Goal: Find specific page/section: Find specific page/section

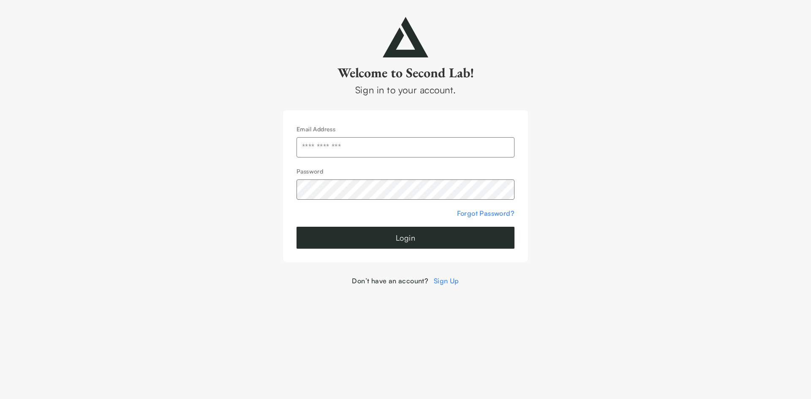
click at [458, 137] on input "text" at bounding box center [406, 147] width 218 height 20
type input "**********"
click at [403, 226] on form "**********" at bounding box center [406, 186] width 218 height 125
click at [401, 233] on button "Login" at bounding box center [406, 238] width 218 height 22
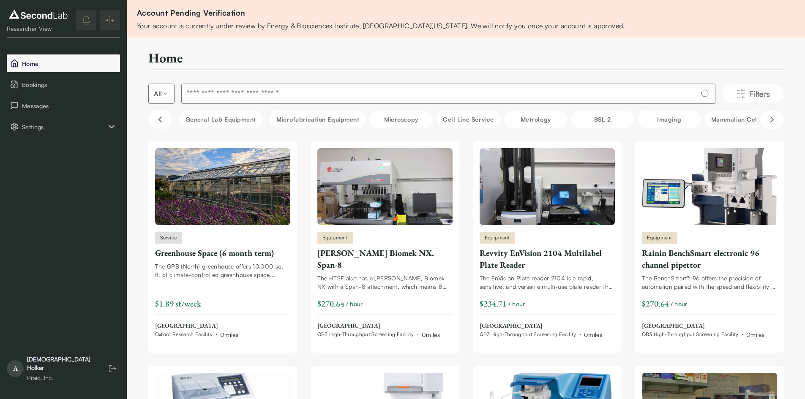
click at [39, 60] on span "Home" at bounding box center [69, 63] width 95 height 9
click at [375, 96] on input at bounding box center [448, 94] width 534 height 20
type input "*****"
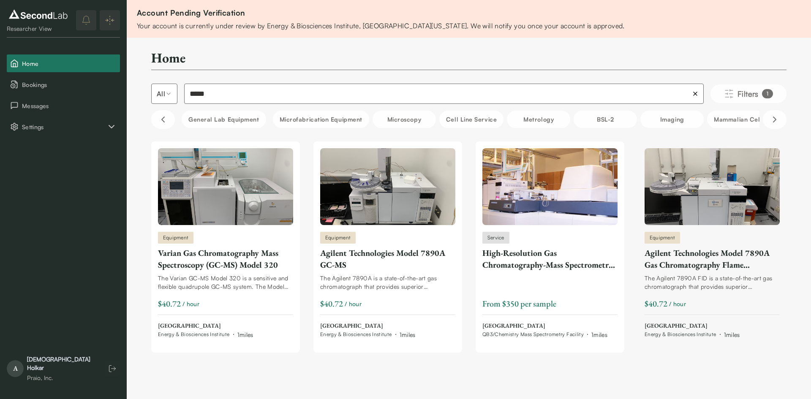
click at [706, 263] on div "Agilent Technologies Model 7890A Gas Chromatography Flame Ionization Detector" at bounding box center [712, 259] width 135 height 24
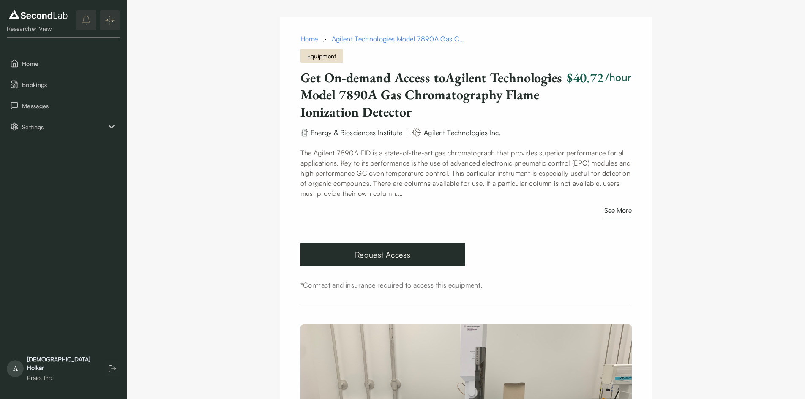
click at [627, 215] on button "See More" at bounding box center [617, 212] width 27 height 14
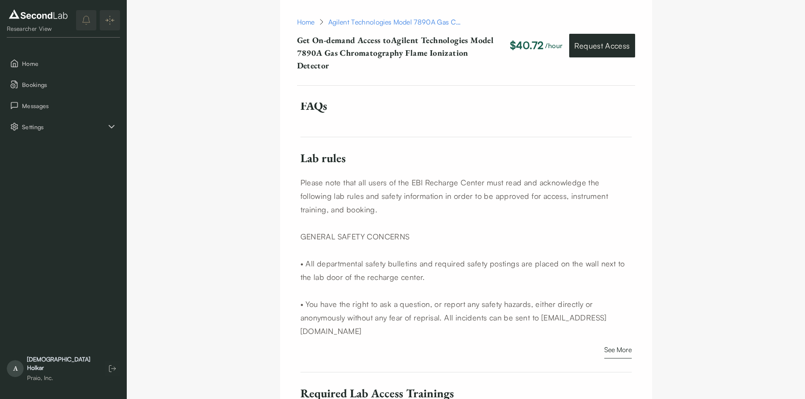
scroll to position [845, 0]
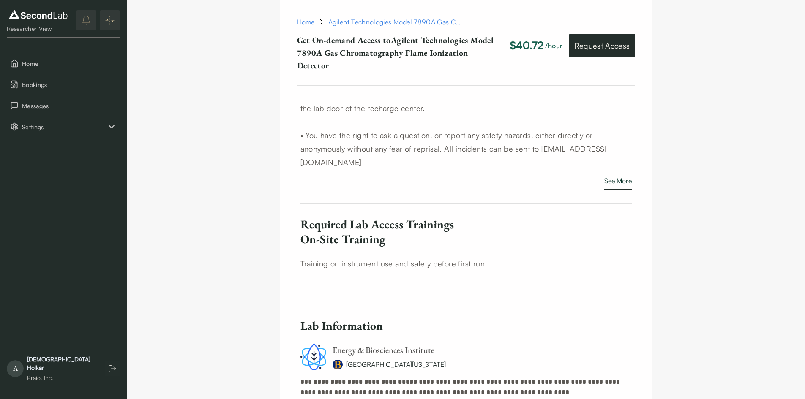
click at [617, 176] on button "See More" at bounding box center [617, 183] width 27 height 14
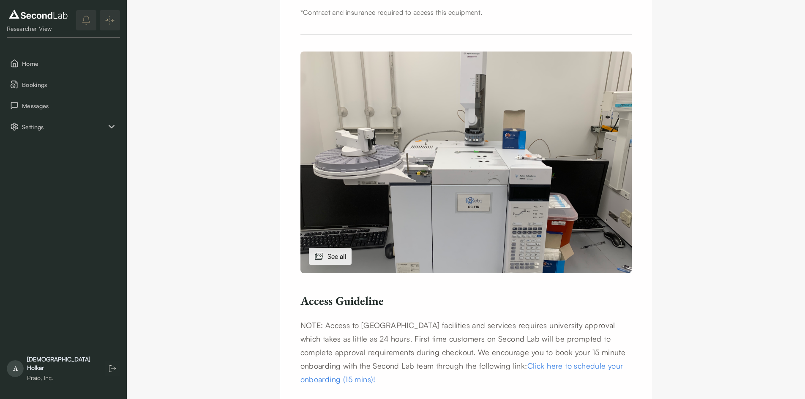
scroll to position [494, 0]
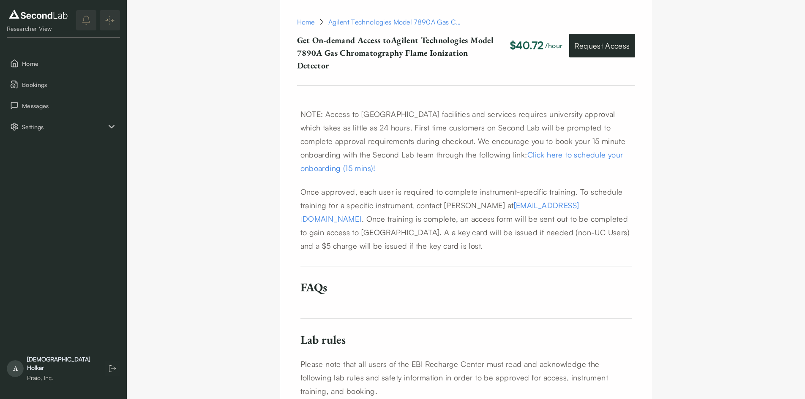
click at [558, 158] on link "Click here to schedule your onboarding (15 mins)!" at bounding box center [461, 161] width 323 height 23
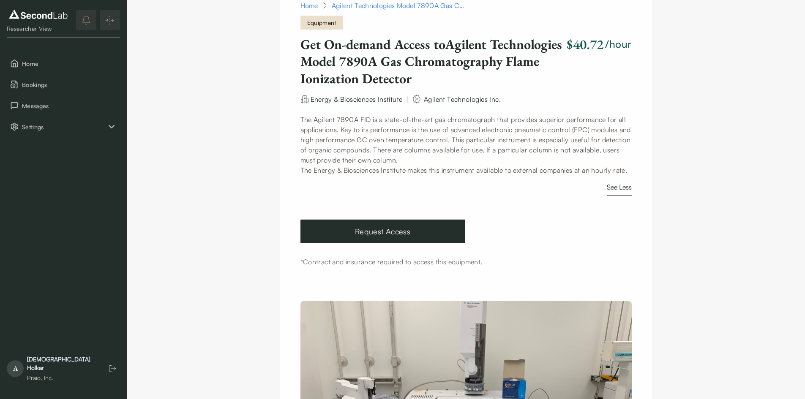
scroll to position [0, 0]
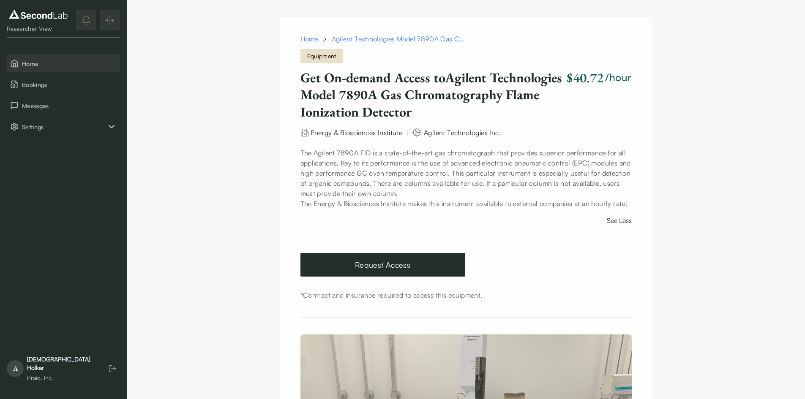
click at [67, 61] on span "Home" at bounding box center [69, 63] width 95 height 9
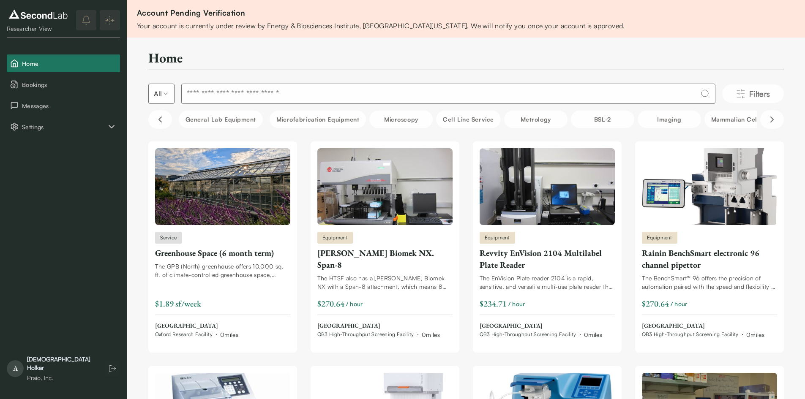
click at [29, 15] on img at bounding box center [38, 15] width 63 height 14
click at [38, 88] on span "Bookings" at bounding box center [69, 84] width 95 height 9
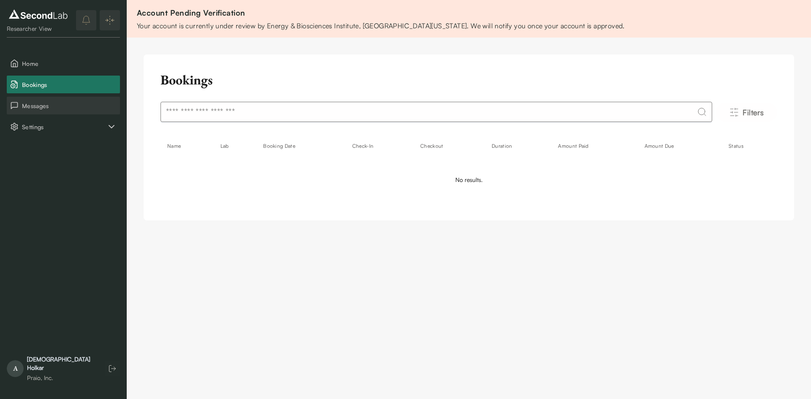
click at [41, 107] on span "Messages" at bounding box center [69, 105] width 95 height 9
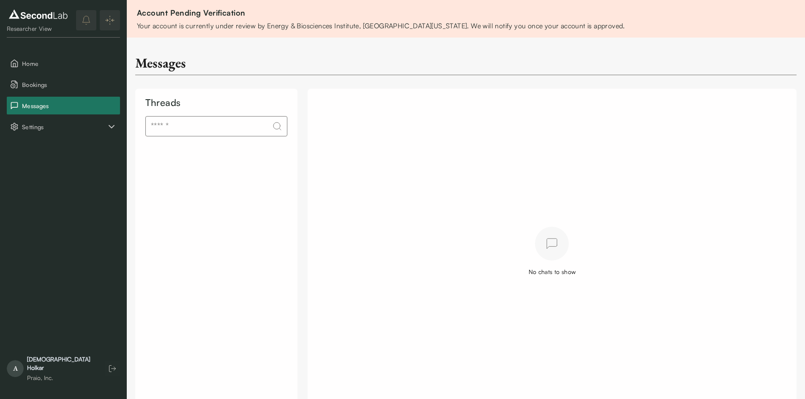
click at [223, 128] on input at bounding box center [216, 126] width 142 height 20
click at [204, 187] on div "Threads" at bounding box center [216, 257] width 162 height 336
click at [106, 137] on div "Researcher View Home Bookings Messages Settings A [PERSON_NAME] Praio, Inc." at bounding box center [63, 199] width 127 height 399
click at [104, 128] on span "Settings" at bounding box center [64, 127] width 84 height 9
click at [49, 168] on button "Account" at bounding box center [63, 169] width 113 height 18
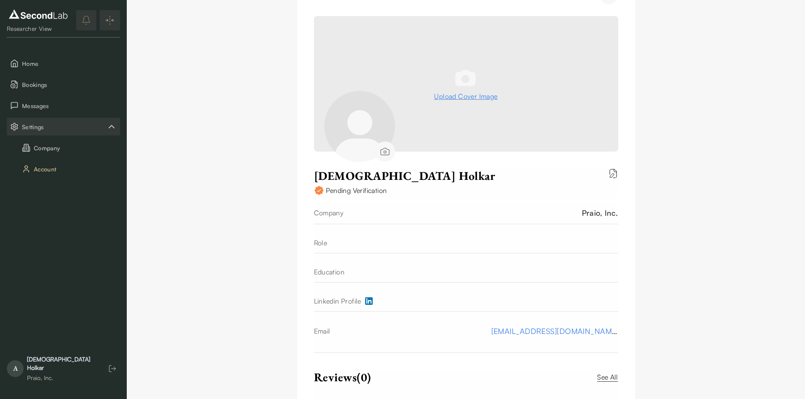
scroll to position [131, 0]
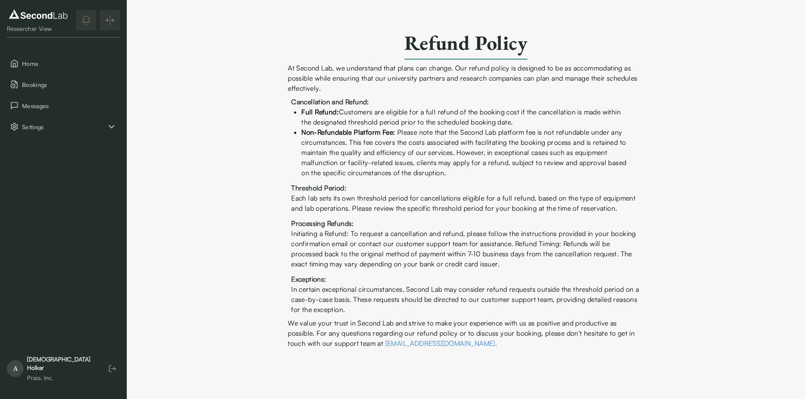
scroll to position [51, 0]
